Goal: Task Accomplishment & Management: Manage account settings

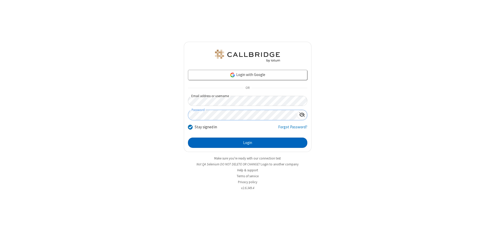
click at [248, 143] on button "Login" at bounding box center [247, 143] width 119 height 10
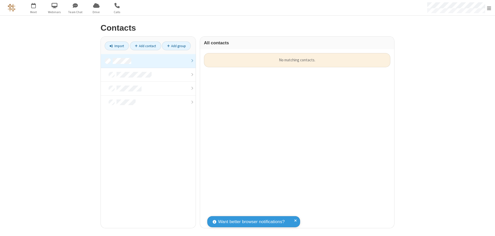
click at [146, 46] on link "Add contact" at bounding box center [145, 46] width 31 height 9
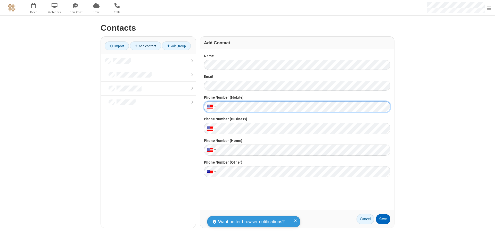
click at [383, 219] on button "Save" at bounding box center [383, 219] width 14 height 10
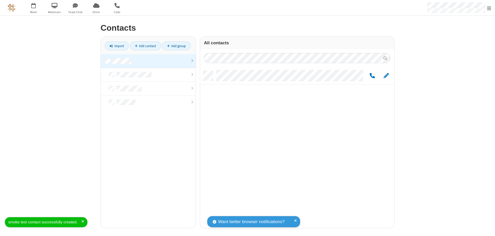
scroll to position [157, 190]
